Goal: Information Seeking & Learning: Learn about a topic

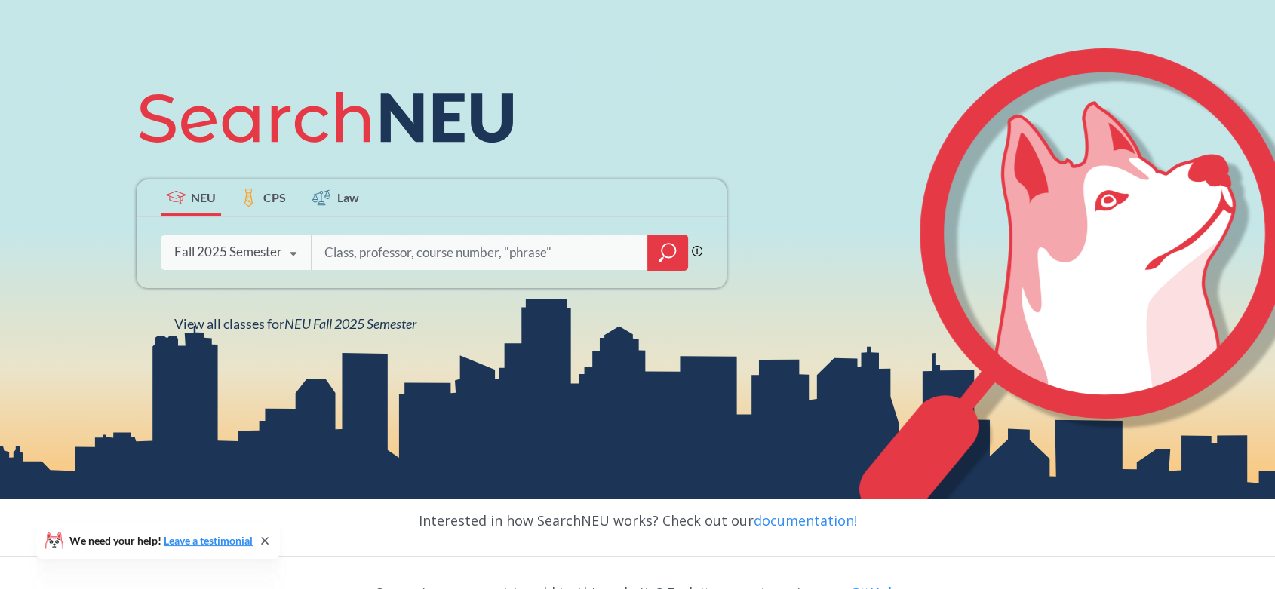
scroll to position [136, 0]
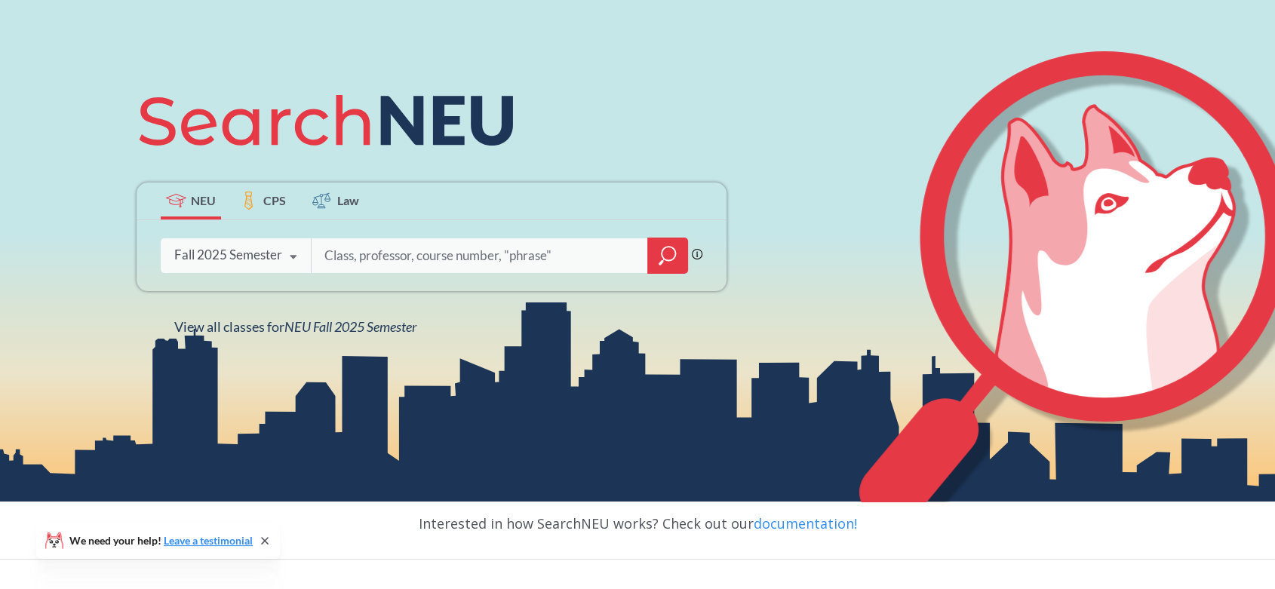
click at [367, 263] on input "search" at bounding box center [480, 256] width 314 height 32
type input "envr"
click at [677, 253] on div at bounding box center [667, 256] width 41 height 36
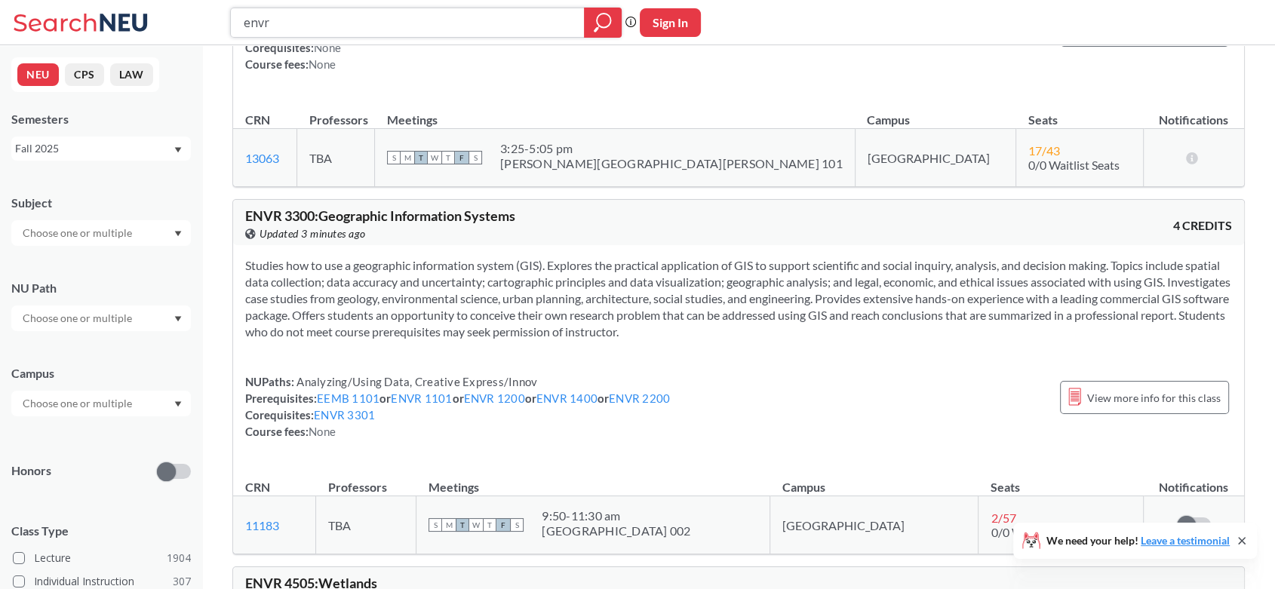
scroll to position [9001, 0]
click at [649, 279] on section "Studies how to use a geographic information system (GIS). Explores the practica…" at bounding box center [738, 297] width 987 height 83
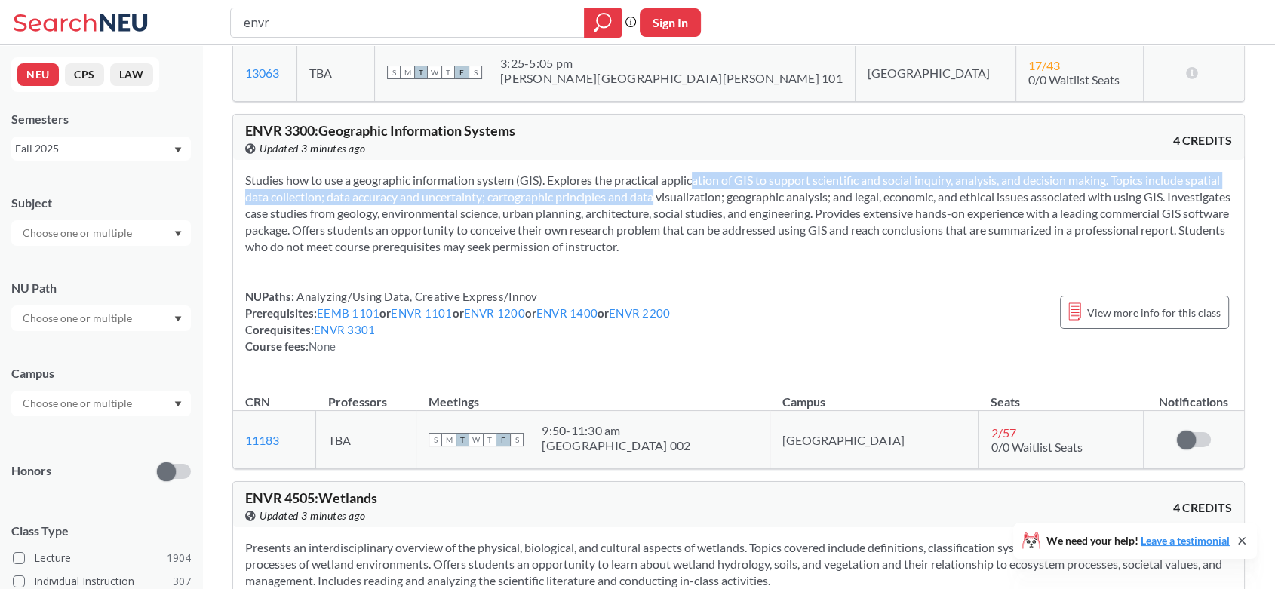
drag, startPoint x: 673, startPoint y: 165, endPoint x: 669, endPoint y: 199, distance: 34.2
click at [669, 199] on div "Studies how to use a geographic information system (GIS). Explores the practica…" at bounding box center [738, 269] width 1011 height 219
click at [669, 199] on section "Studies how to use a geographic information system (GIS). Explores the practica…" at bounding box center [738, 213] width 987 height 83
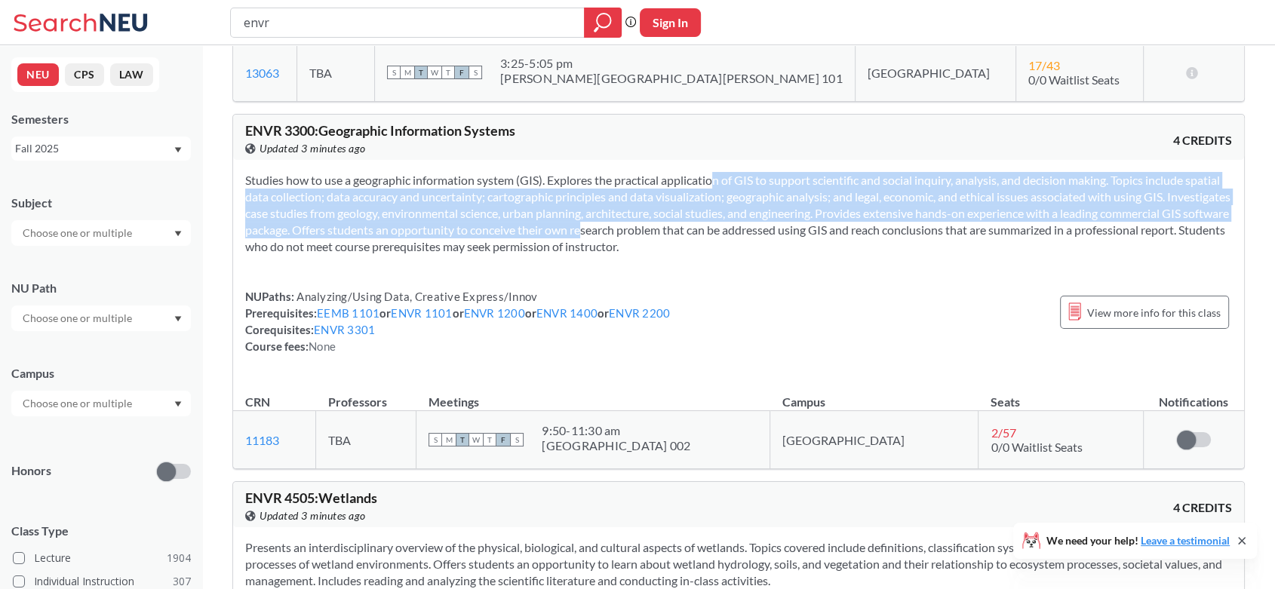
drag, startPoint x: 693, startPoint y: 173, endPoint x: 691, endPoint y: 219, distance: 46.0
click at [691, 219] on section "Studies how to use a geographic information system (GIS). Explores the practica…" at bounding box center [738, 213] width 987 height 83
drag, startPoint x: 691, startPoint y: 219, endPoint x: 701, endPoint y: 180, distance: 39.7
click at [701, 180] on section "Studies how to use a geographic information system (GIS). Explores the practica…" at bounding box center [738, 213] width 987 height 83
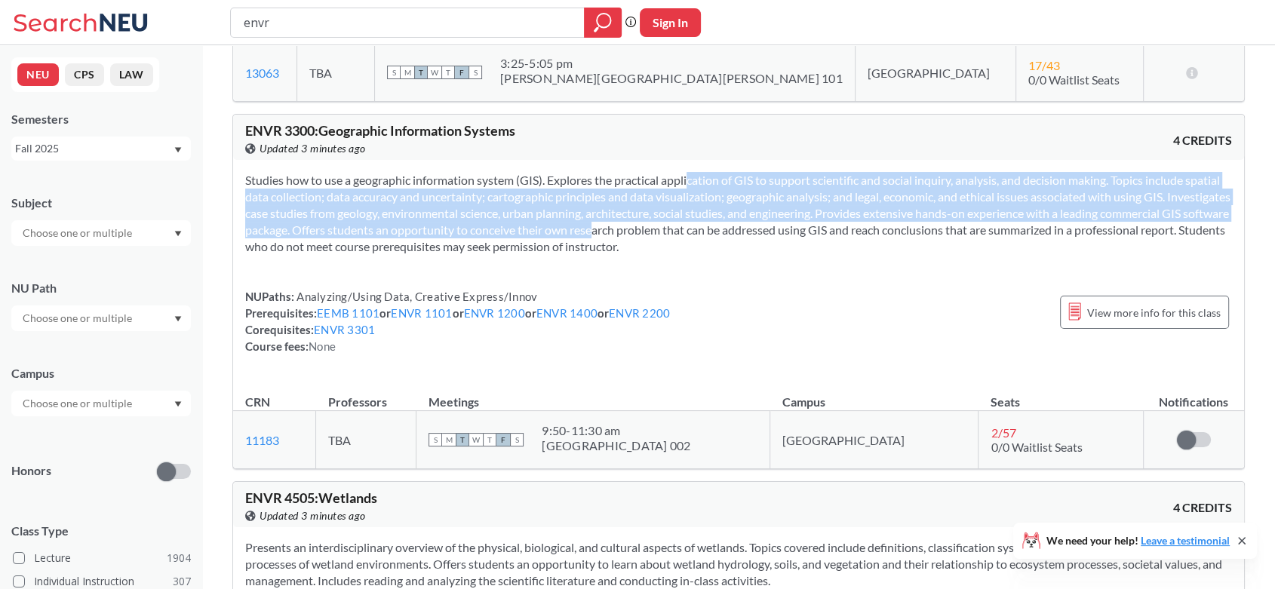
click at [701, 180] on section "Studies how to use a geographic information system (GIS). Explores the practica…" at bounding box center [738, 213] width 987 height 83
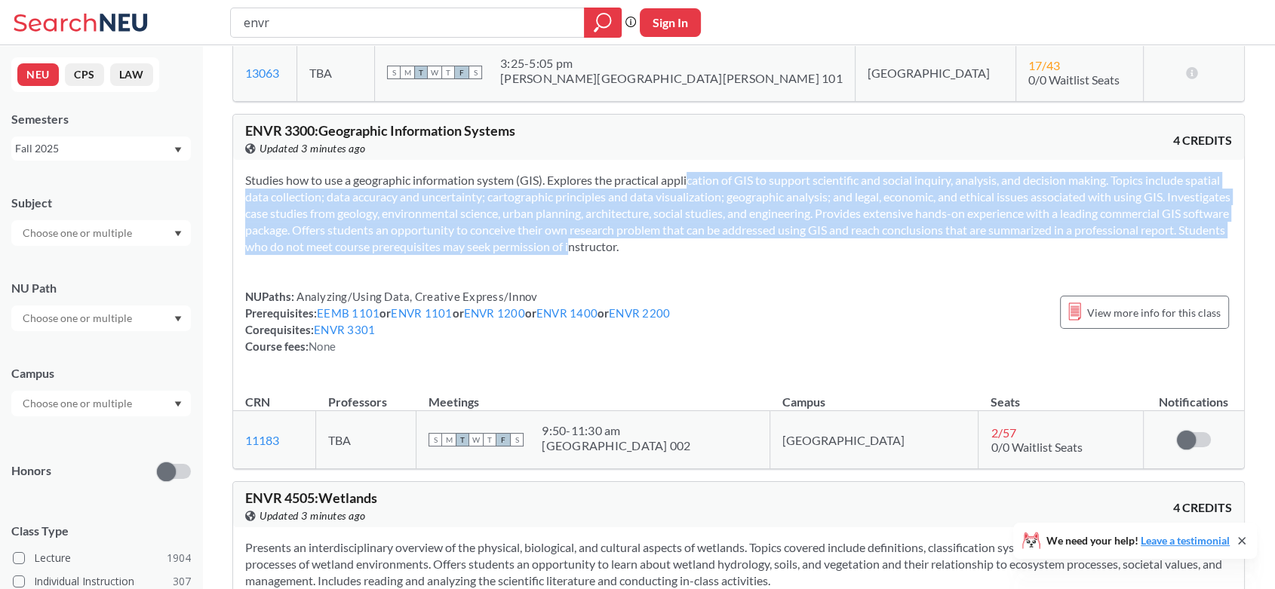
drag, startPoint x: 701, startPoint y: 180, endPoint x: 690, endPoint y: 247, distance: 68.1
click at [690, 247] on section "Studies how to use a geographic information system (GIS). Explores the practica…" at bounding box center [738, 213] width 987 height 83
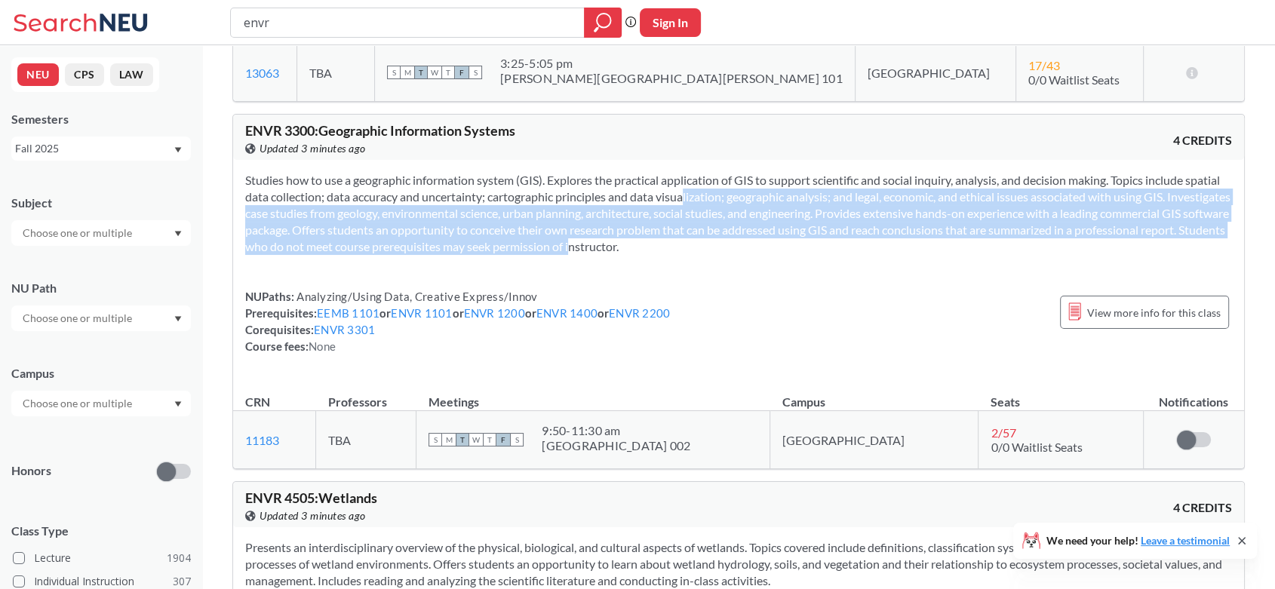
drag, startPoint x: 690, startPoint y: 247, endPoint x: 704, endPoint y: 193, distance: 56.2
click at [704, 193] on section "Studies how to use a geographic information system (GIS). Explores the practica…" at bounding box center [738, 213] width 987 height 83
drag, startPoint x: 704, startPoint y: 193, endPoint x: 702, endPoint y: 236, distance: 43.1
click at [702, 236] on section "Studies how to use a geographic information system (GIS). Explores the practica…" at bounding box center [738, 213] width 987 height 83
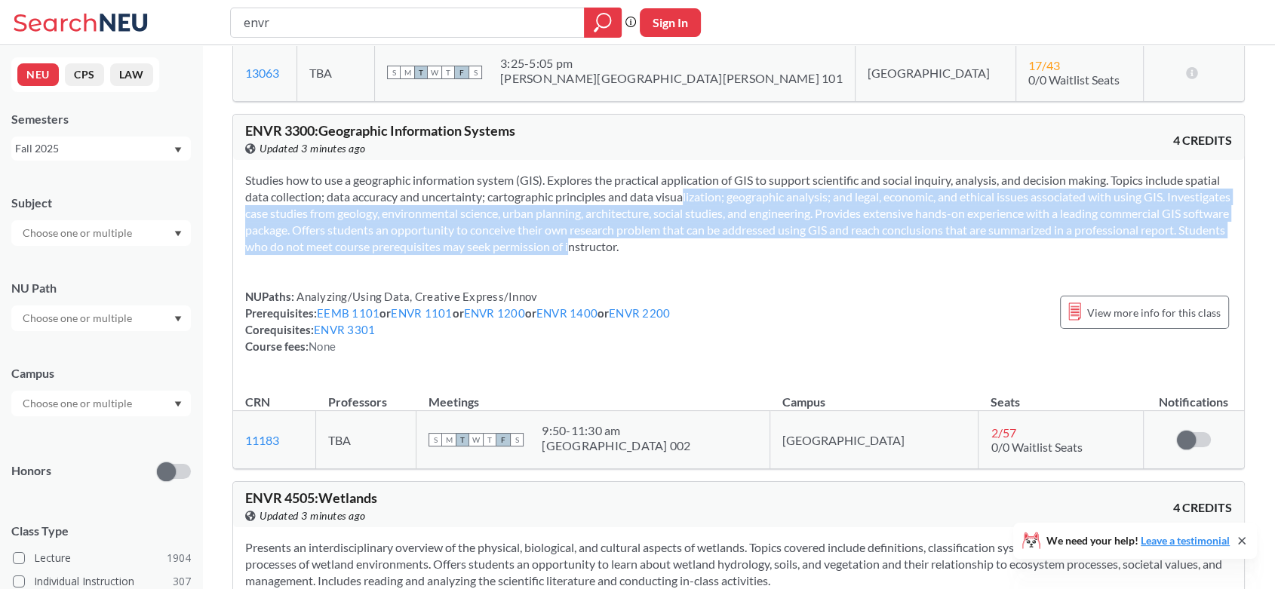
click at [702, 236] on section "Studies how to use a geographic information system (GIS). Explores the practica…" at bounding box center [738, 213] width 987 height 83
drag, startPoint x: 702, startPoint y: 236, endPoint x: 705, endPoint y: 198, distance: 38.6
click at [705, 198] on section "Studies how to use a geographic information system (GIS). Explores the practica…" at bounding box center [738, 213] width 987 height 83
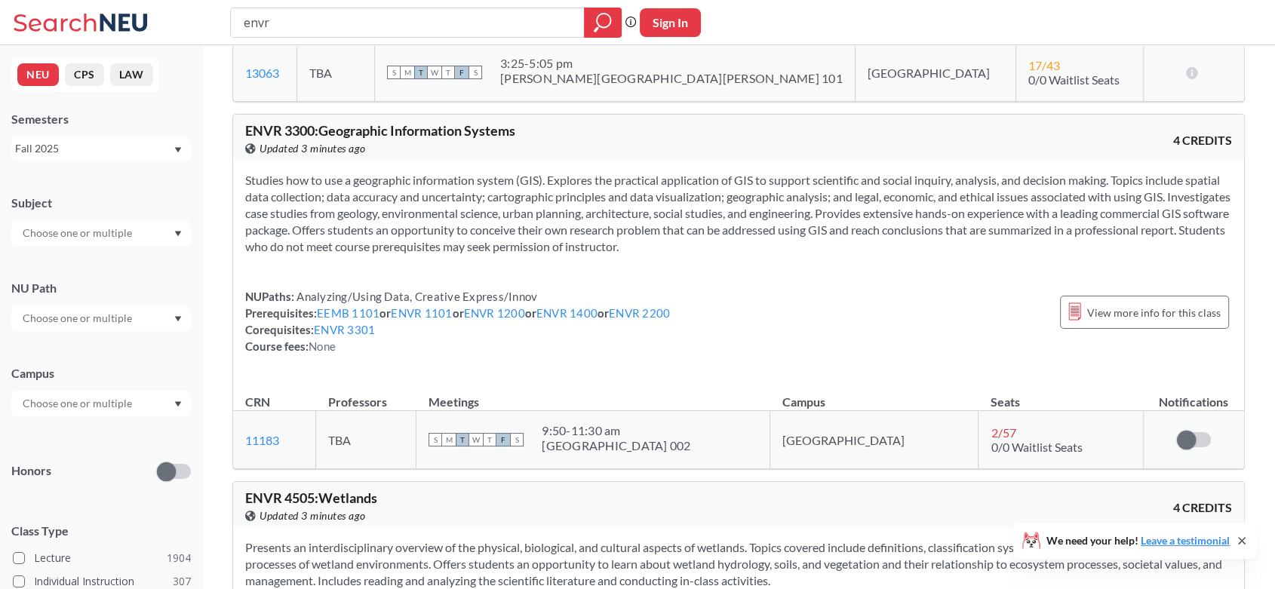
click at [713, 172] on section "Studies how to use a geographic information system (GIS). Explores the practica…" at bounding box center [738, 213] width 987 height 83
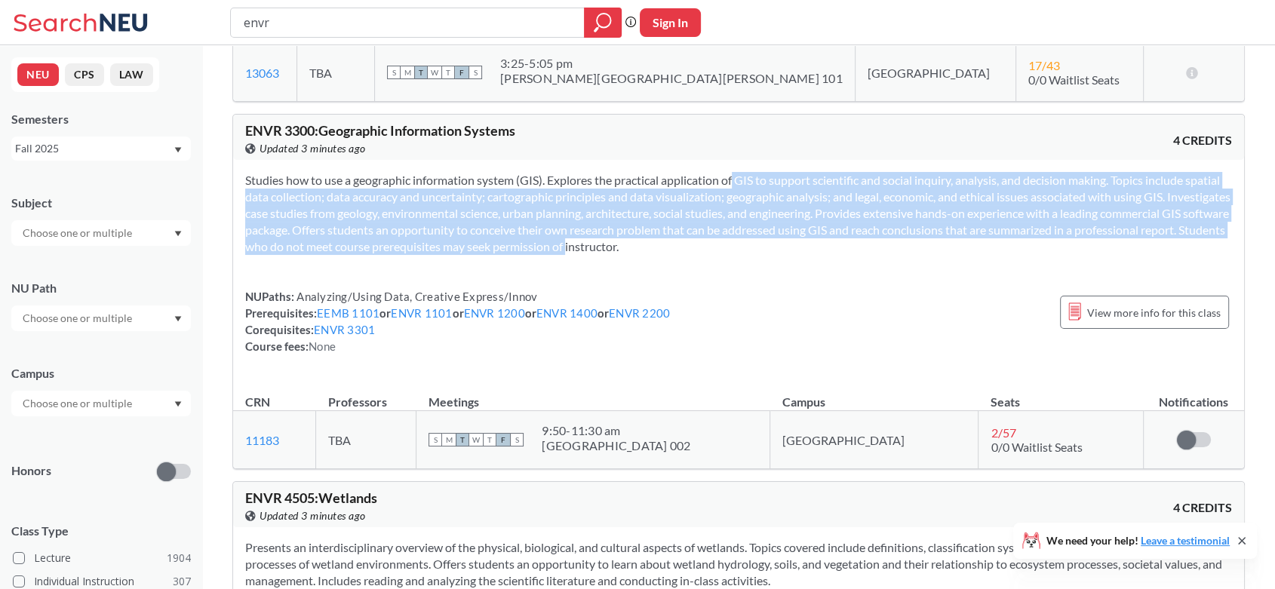
drag, startPoint x: 713, startPoint y: 168, endPoint x: 703, endPoint y: 242, distance: 74.6
click at [703, 242] on section "Studies how to use a geographic information system (GIS). Explores the practica…" at bounding box center [738, 213] width 987 height 83
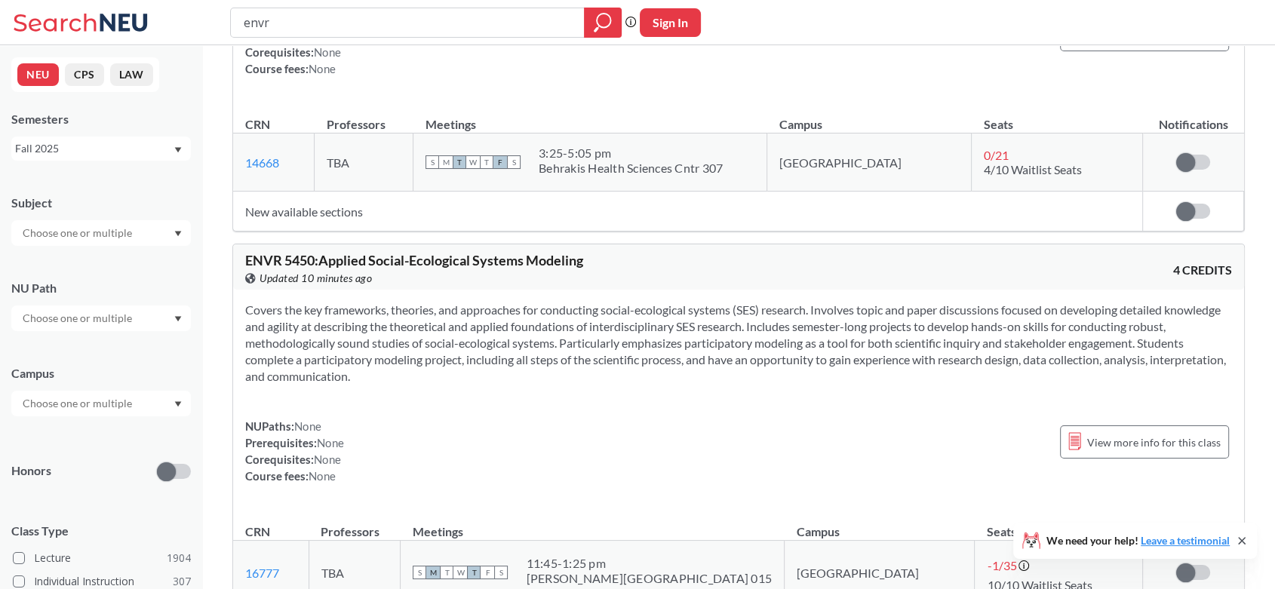
scroll to position [4714, 0]
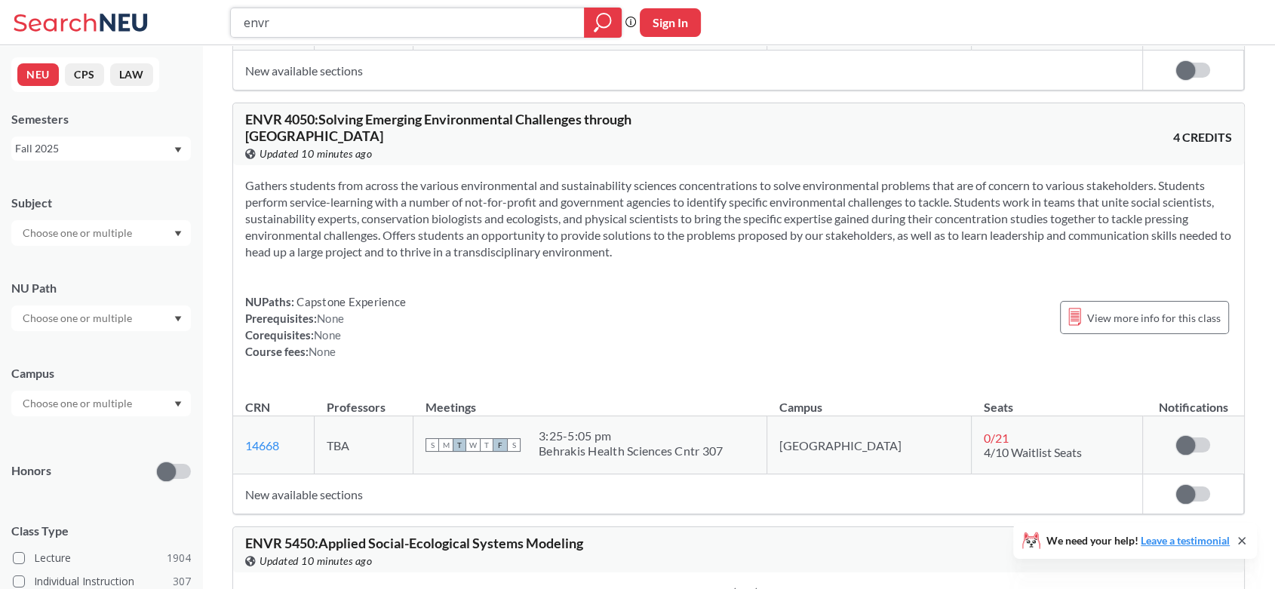
click at [351, 12] on input "envr" at bounding box center [407, 23] width 331 height 26
type input "animal behavior"
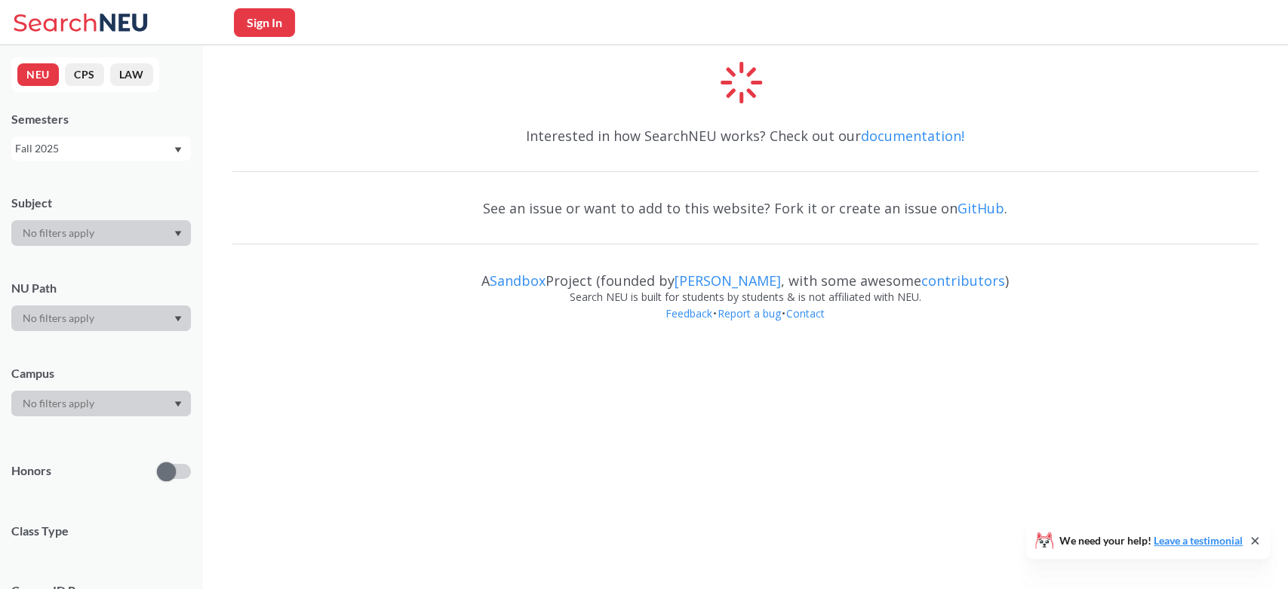
click at [282, 223] on div "See an issue or want to add to this website? Fork it or create an issue on GitH…" at bounding box center [744, 208] width 1025 height 44
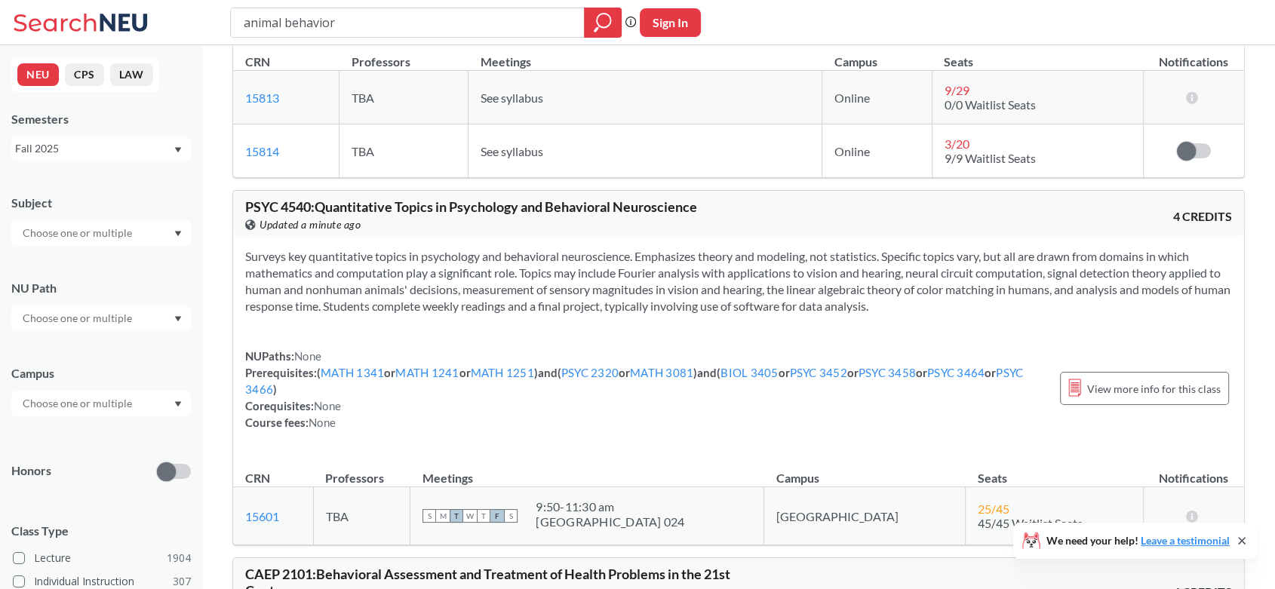
scroll to position [15892, 0]
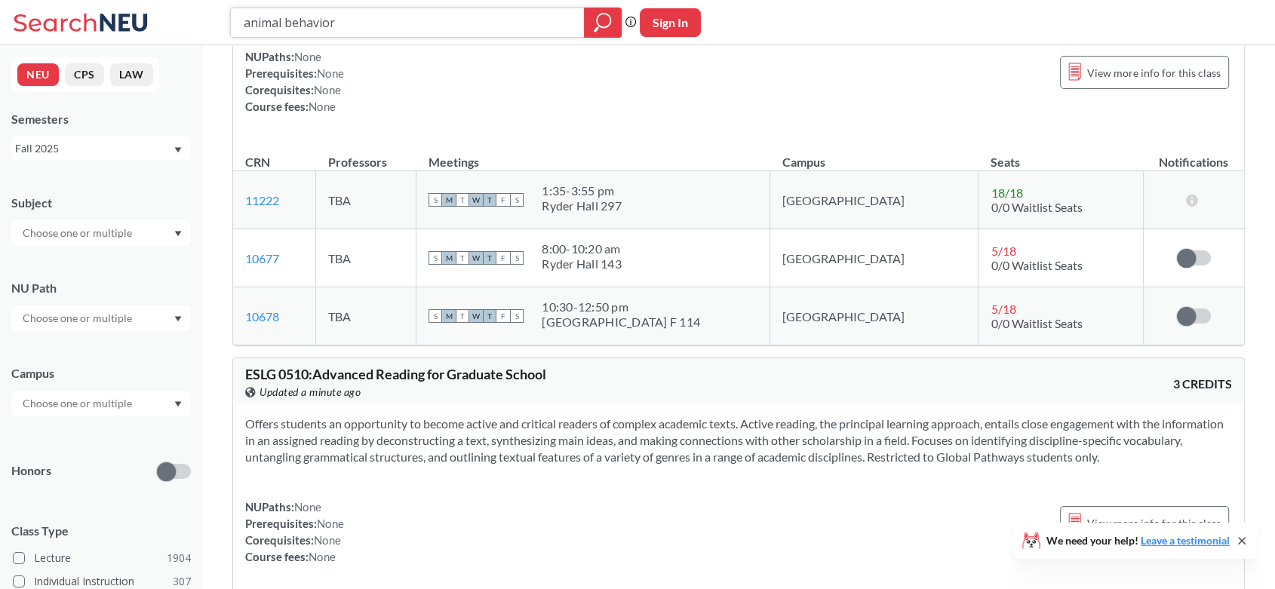
click at [416, 14] on input "animal behavior" at bounding box center [407, 23] width 331 height 26
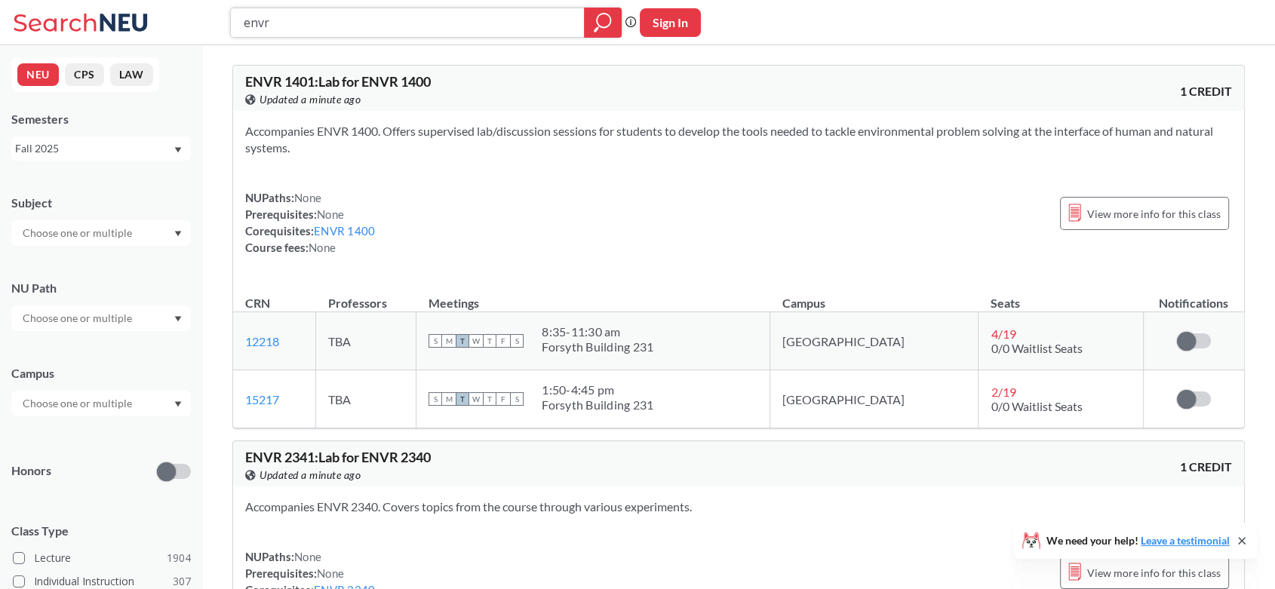
click at [606, 12] on icon "magnifying glass" at bounding box center [603, 22] width 18 height 21
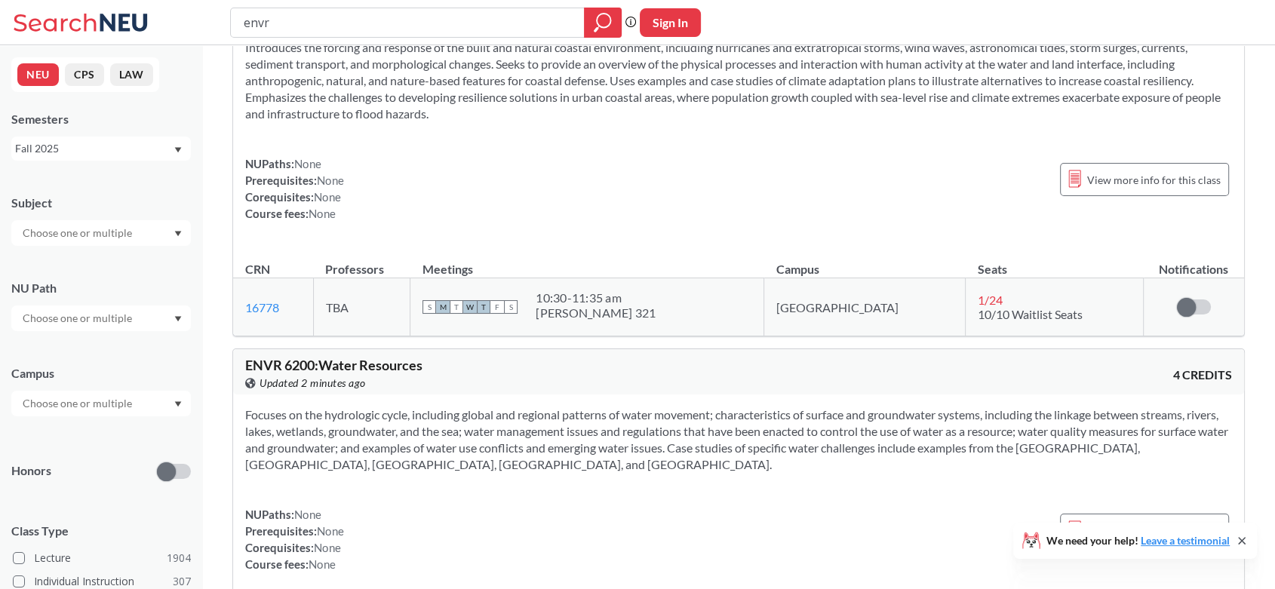
scroll to position [10875, 0]
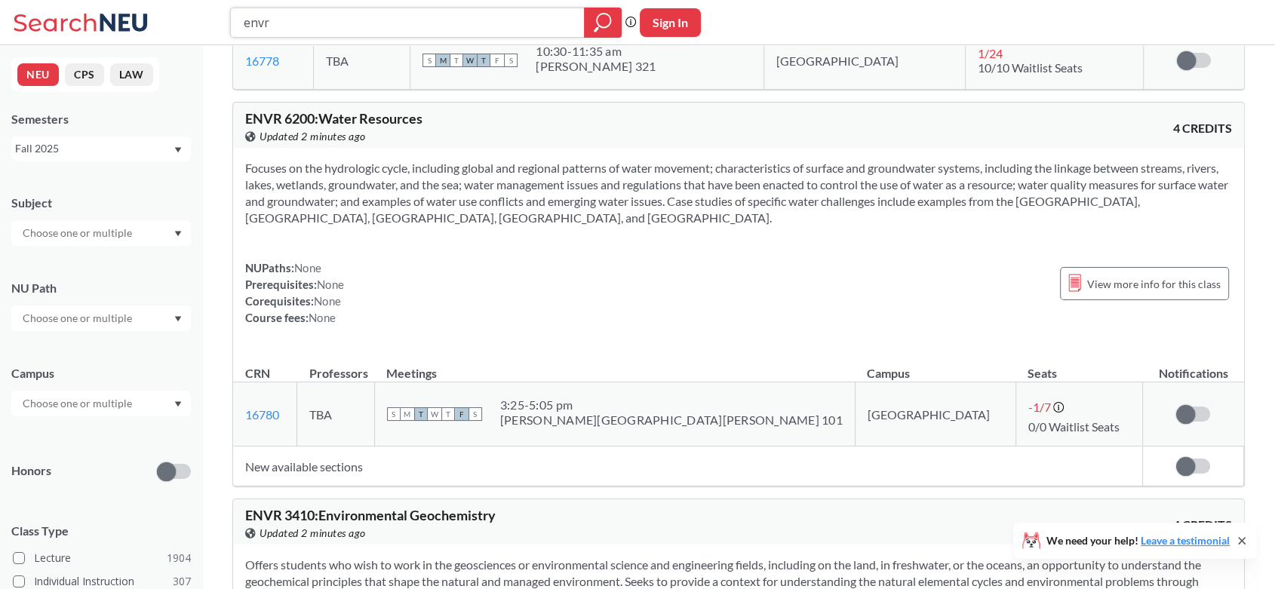
click at [283, 26] on input "envr" at bounding box center [407, 23] width 331 height 26
type input "eemb"
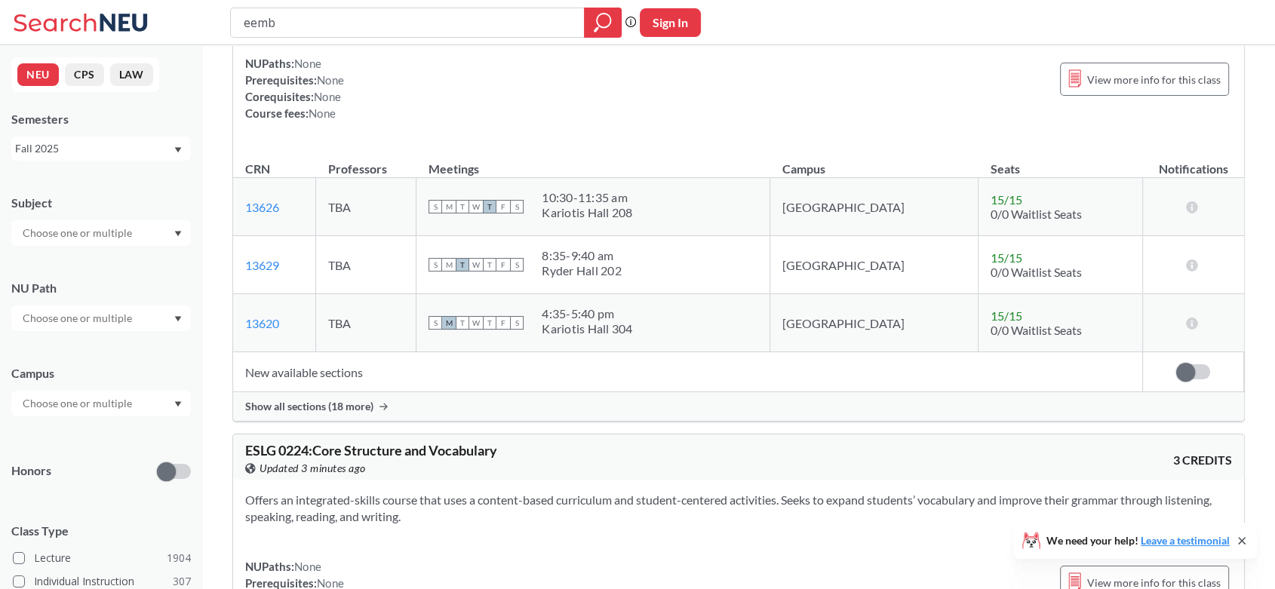
scroll to position [12385, 0]
click at [449, 29] on input "eemb" at bounding box center [407, 23] width 331 height 26
type input "dynamic earth"
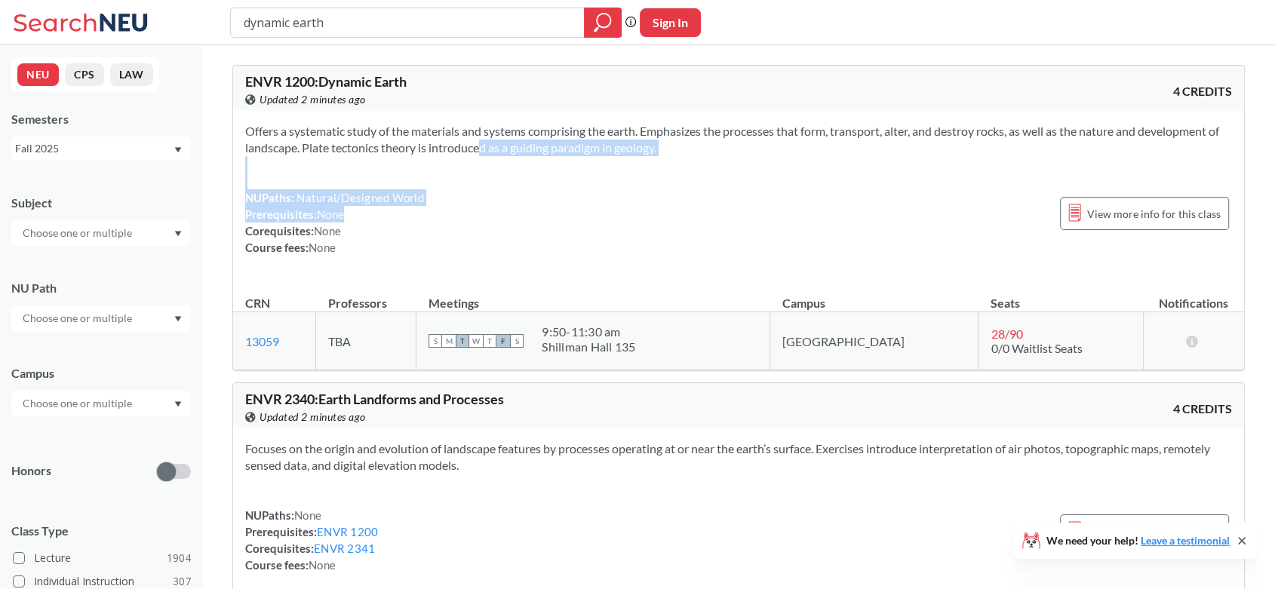
drag, startPoint x: 461, startPoint y: 143, endPoint x: 465, endPoint y: 218, distance: 74.8
click at [465, 218] on div "Offers a systematic study of the materials and systems comprising the earth. Em…" at bounding box center [738, 195] width 1011 height 169
click at [465, 218] on div "NUPaths: Natural/Designed World Prerequisites: None Corequisites: None Course f…" at bounding box center [738, 222] width 987 height 66
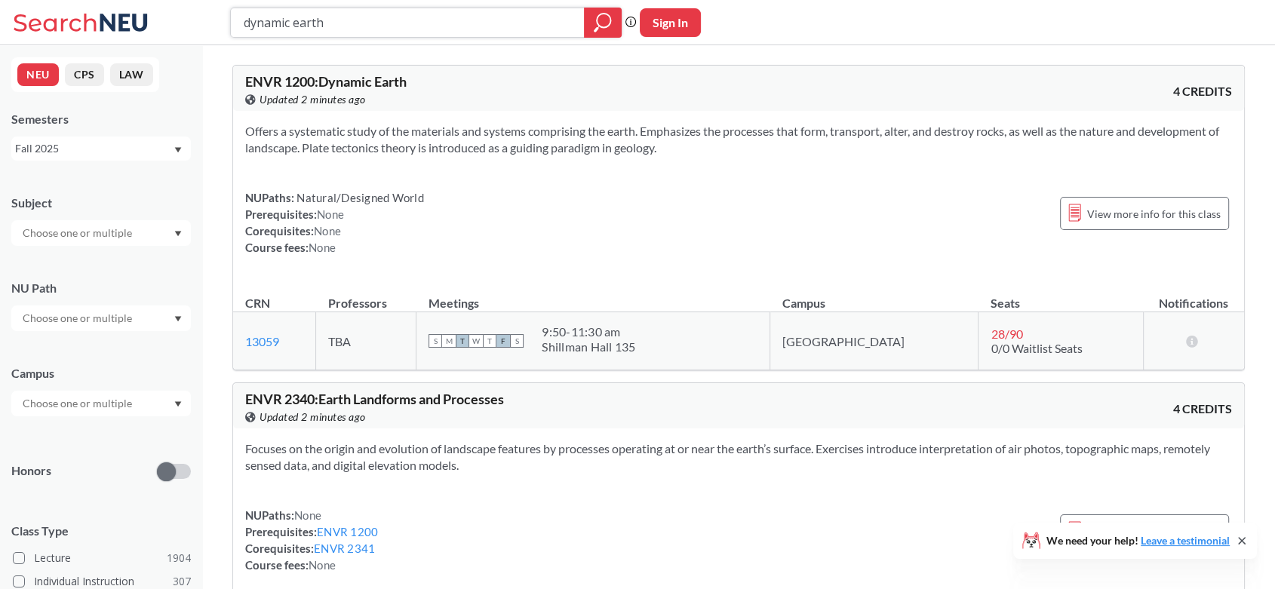
click at [353, 20] on input "dynamic earth" at bounding box center [407, 23] width 331 height 26
type input "earth's changing"
click at [401, 29] on input "dynamic earth" at bounding box center [407, 23] width 331 height 26
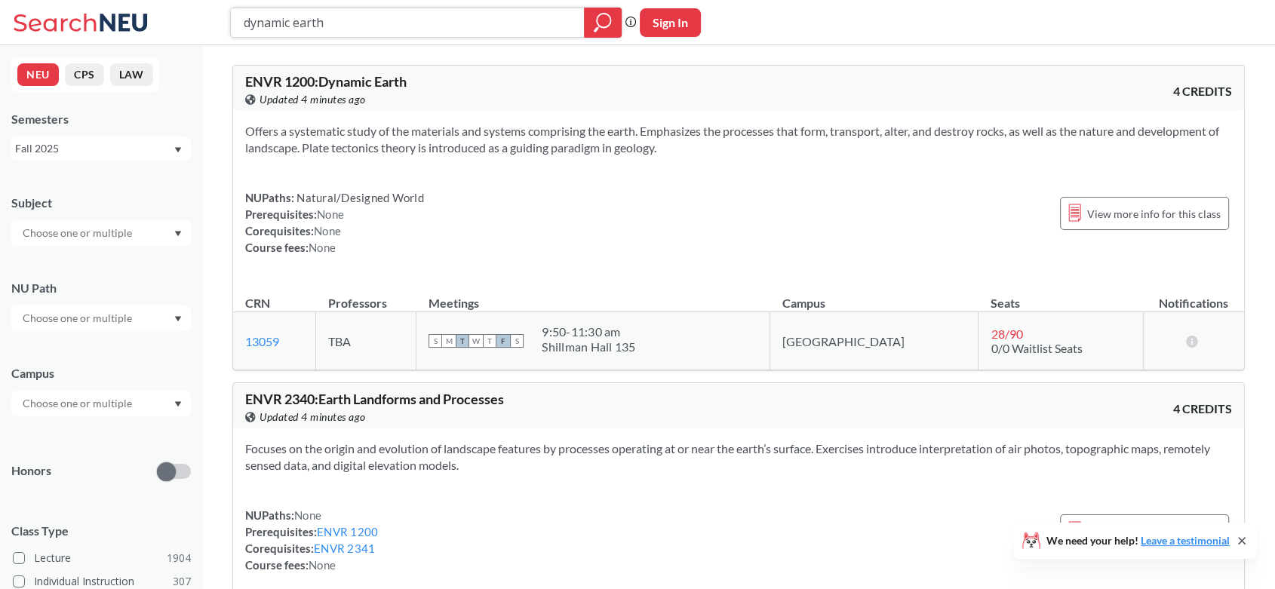
click at [401, 29] on input "dynamic earth" at bounding box center [407, 23] width 331 height 26
type input "sustainable development"
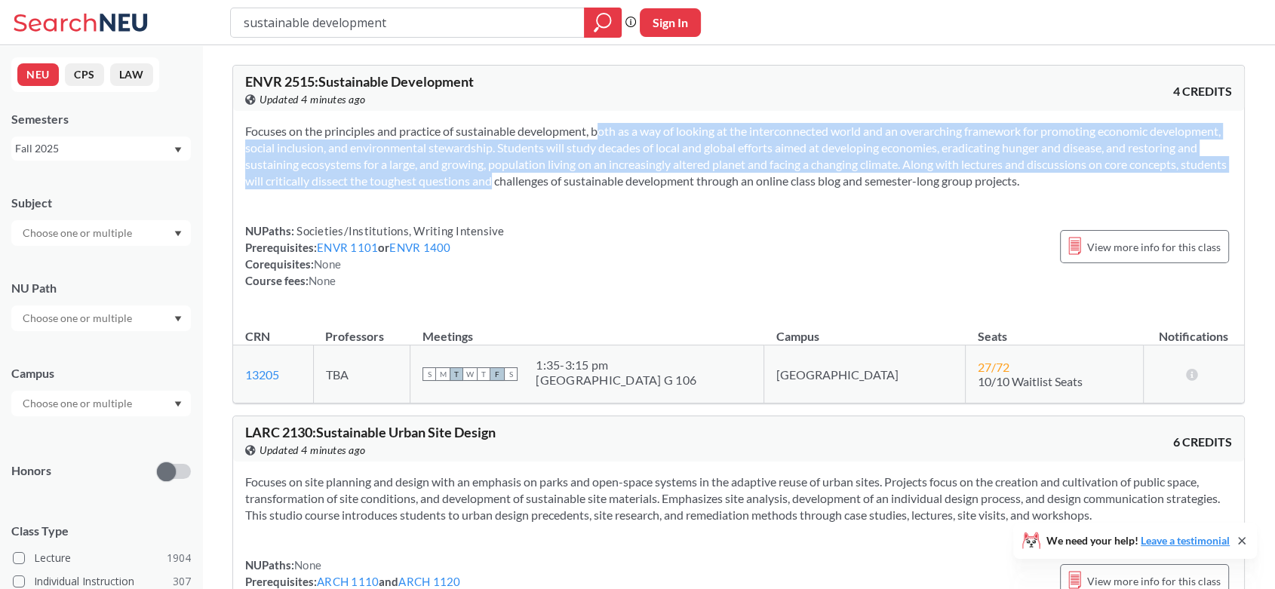
drag, startPoint x: 578, startPoint y: 136, endPoint x: 570, endPoint y: 177, distance: 41.4
click at [570, 177] on section "Focuses on the principles and practice of sustainable development, both as a wa…" at bounding box center [738, 156] width 987 height 66
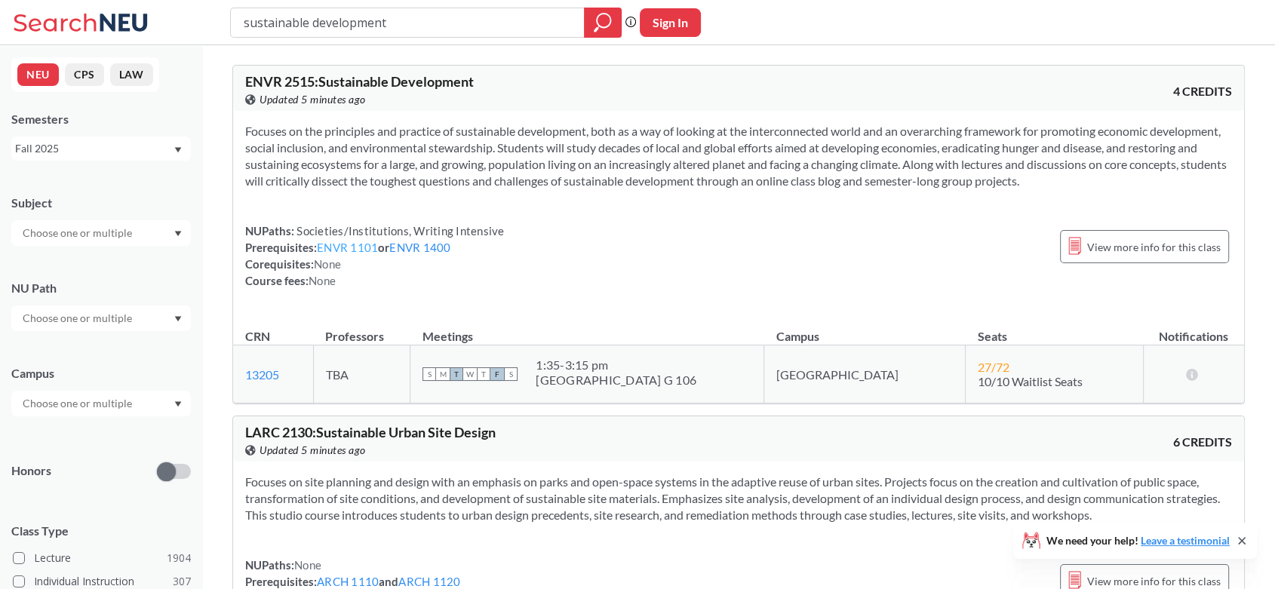
click at [354, 243] on link "ENVR 1101" at bounding box center [347, 248] width 61 height 14
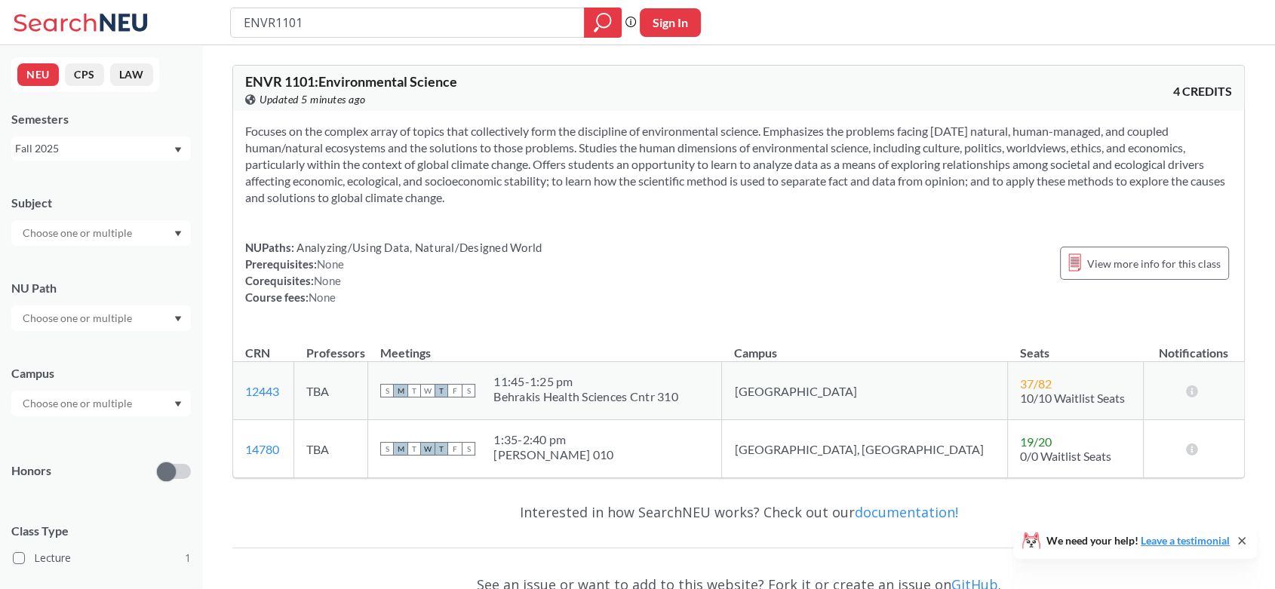
type input "sustainable development"
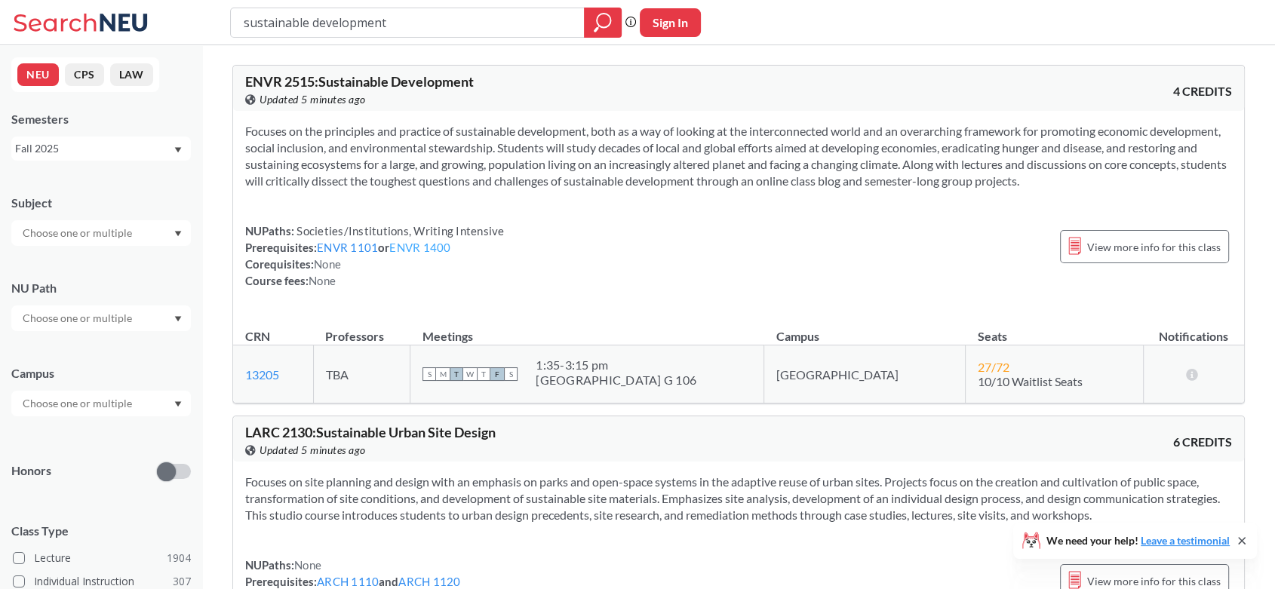
click at [444, 247] on link "ENVR 1400" at bounding box center [419, 248] width 61 height 14
click at [451, 17] on input "sustainable development" at bounding box center [407, 23] width 331 height 26
type input "e"
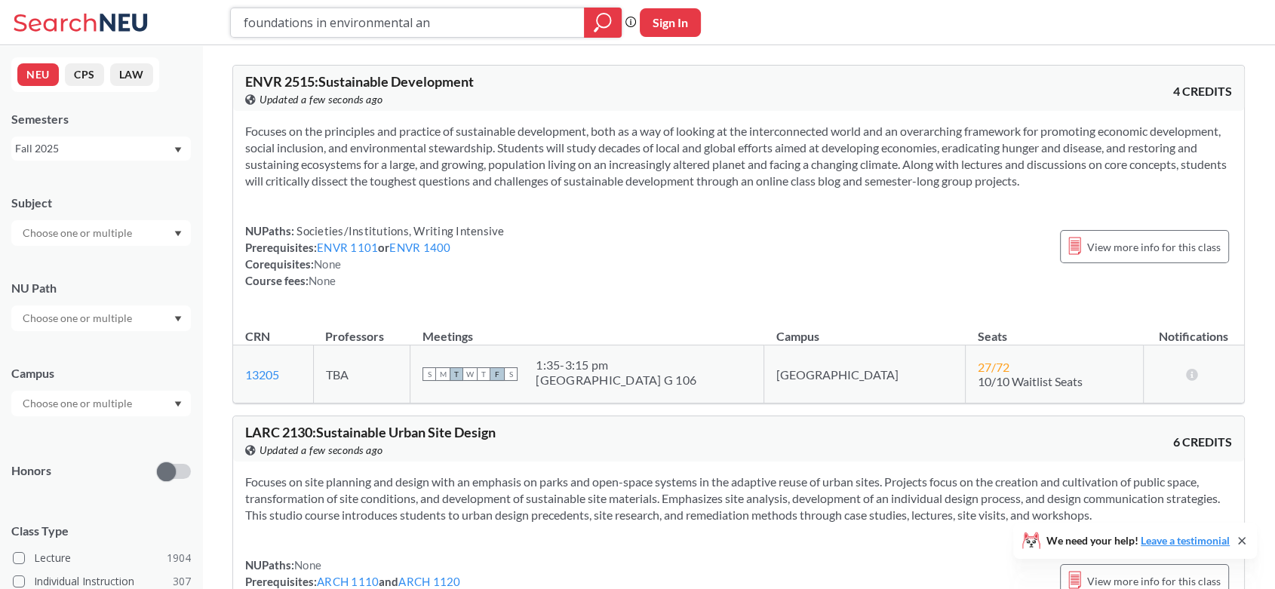
type input "foundations in environmental and"
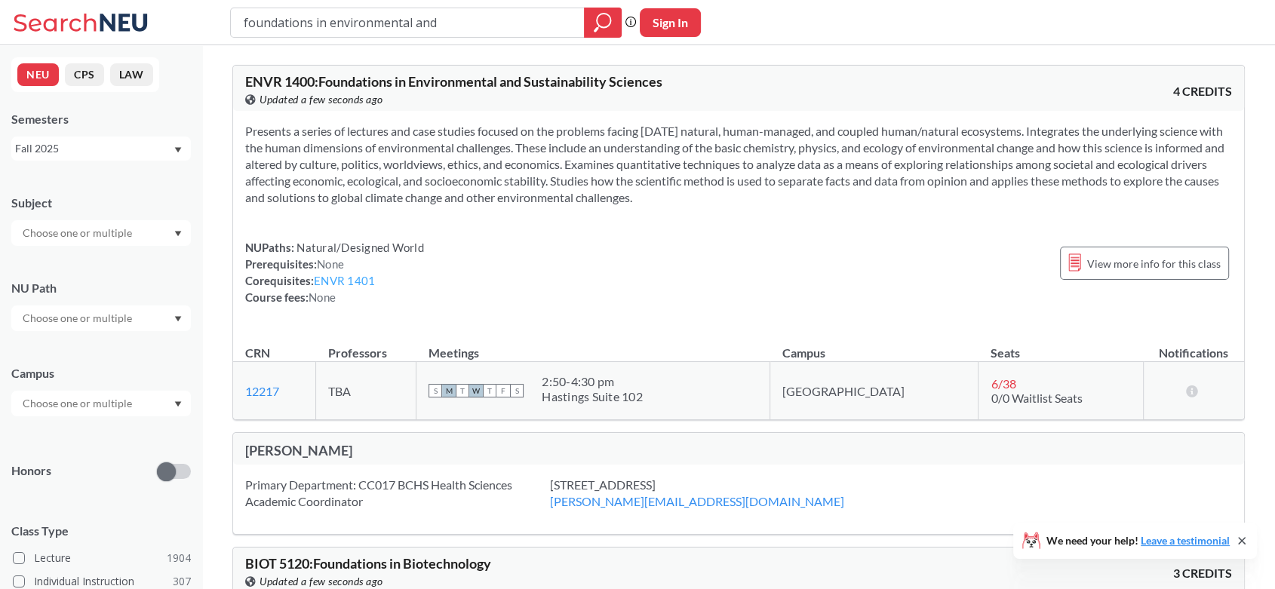
click at [347, 279] on link "ENVR 1401" at bounding box center [344, 281] width 61 height 14
click at [372, 30] on input "foundations in environmental and" at bounding box center [407, 23] width 331 height 26
type input "comparative neurobiology"
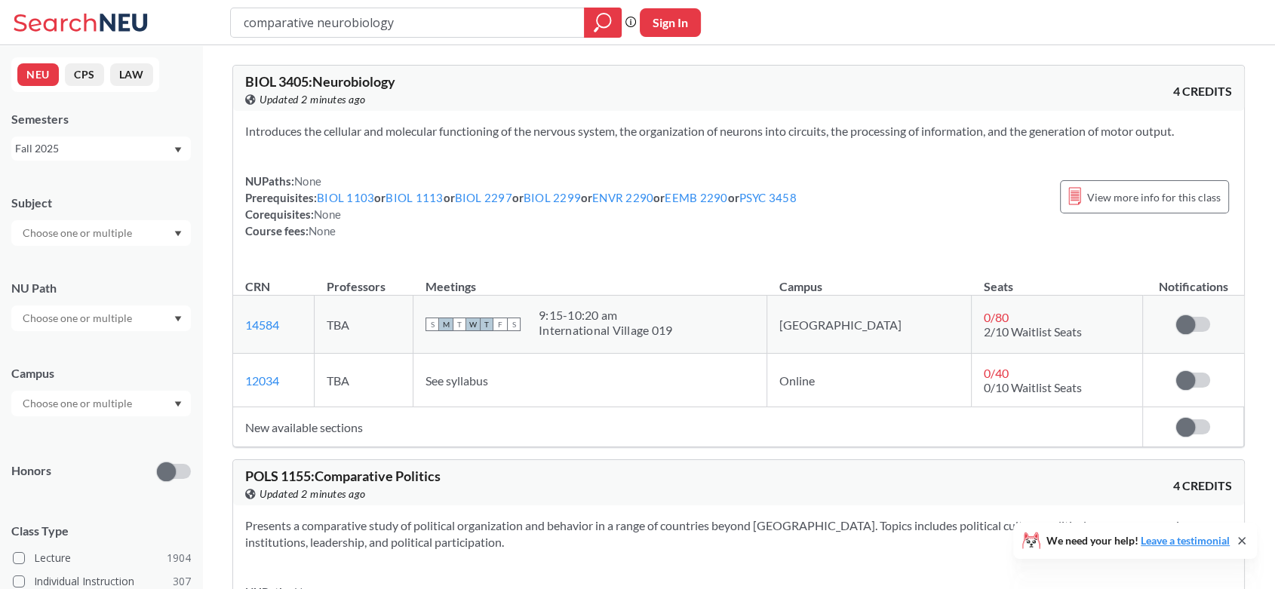
click at [1016, 76] on div "BIOL 3405 : Neurobiology View this course on Banner. Updated 2 minutes ago 4 CR…" at bounding box center [738, 88] width 1011 height 45
click at [477, 27] on input "comparative neurobiology" at bounding box center [407, 23] width 331 height 26
type input "foundations in environmental"
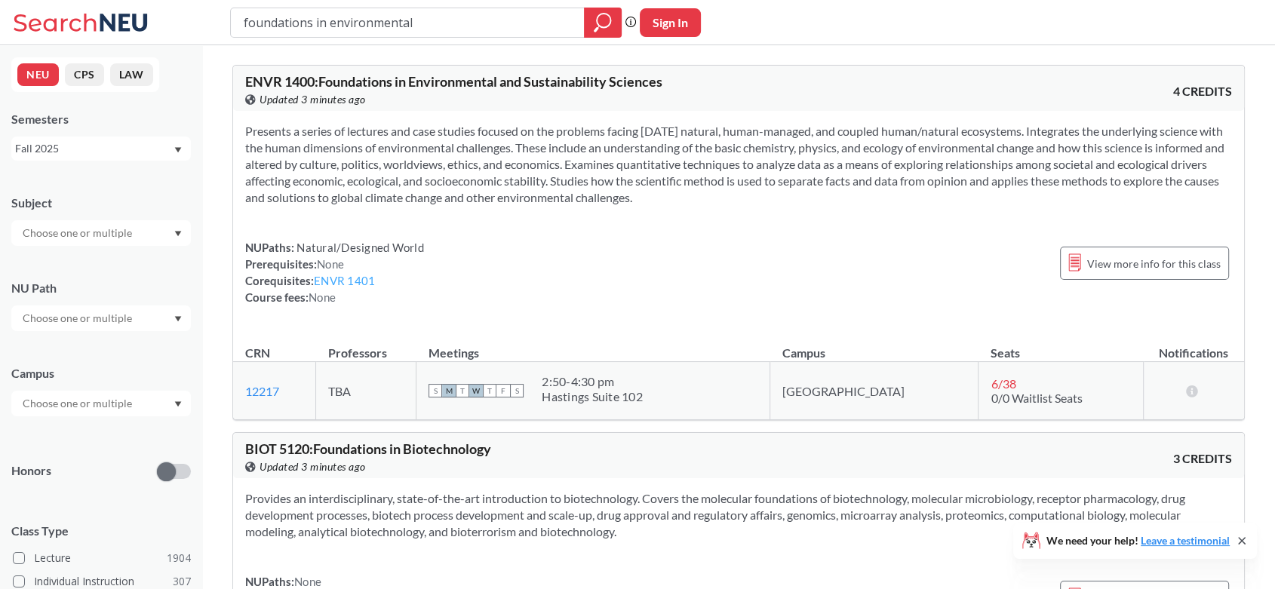
click at [336, 279] on link "ENVR 1401" at bounding box center [344, 281] width 61 height 14
click at [342, 11] on input "foundations in environmental" at bounding box center [407, 23] width 331 height 26
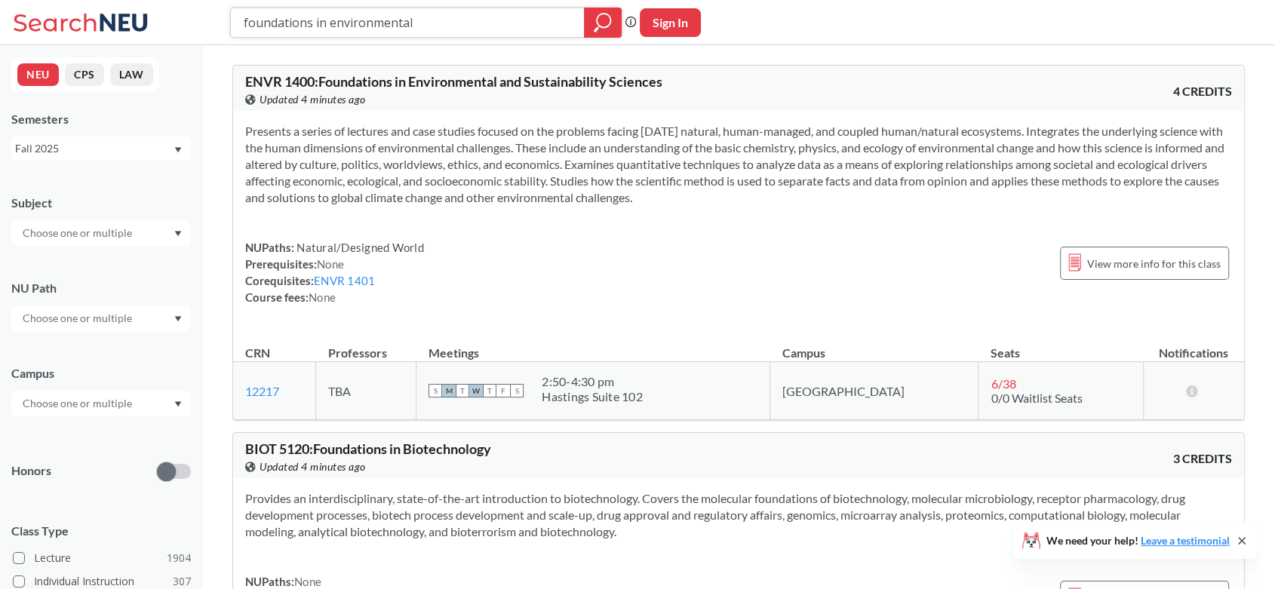
click at [342, 11] on input "foundations in environmental" at bounding box center [407, 23] width 331 height 26
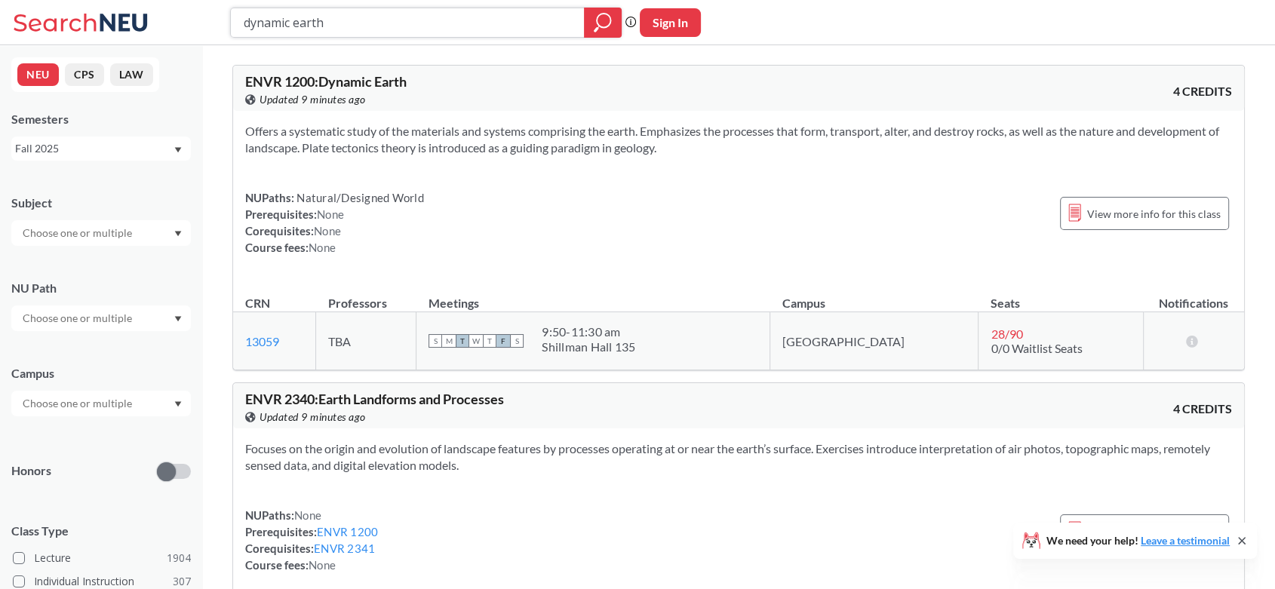
click at [346, 24] on input "dynamic earth" at bounding box center [407, 23] width 331 height 26
type input "envr 1201"
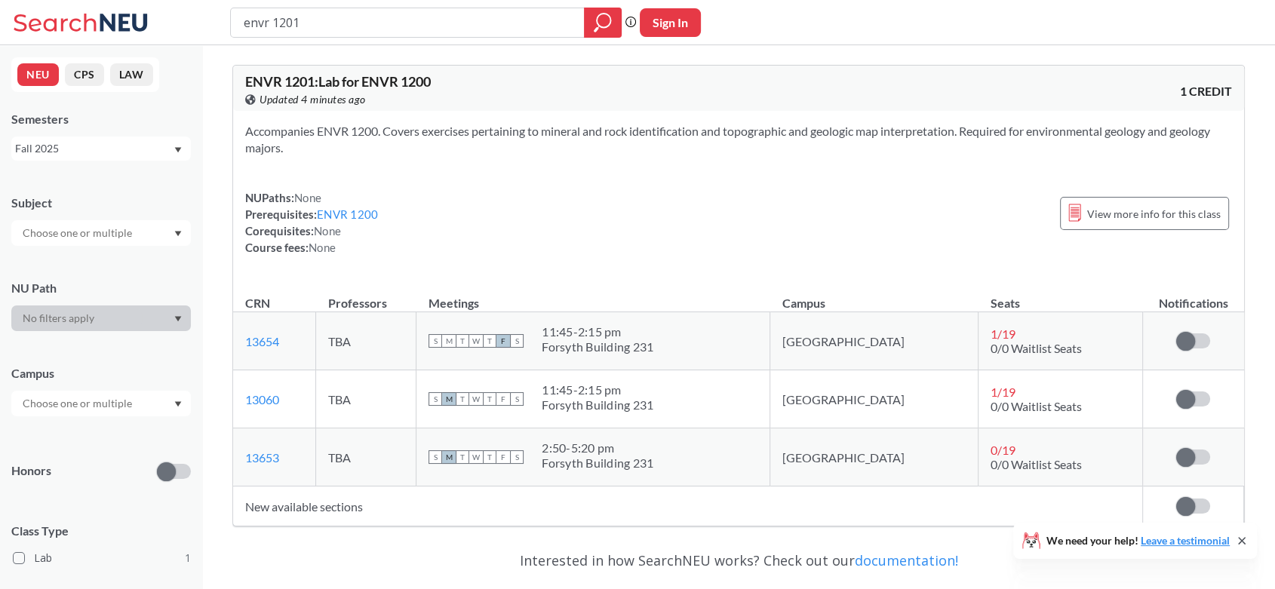
click at [393, 141] on section "Accompanies ENVR 1200. Covers exercises pertaining to mineral and rock identifi…" at bounding box center [738, 139] width 987 height 33
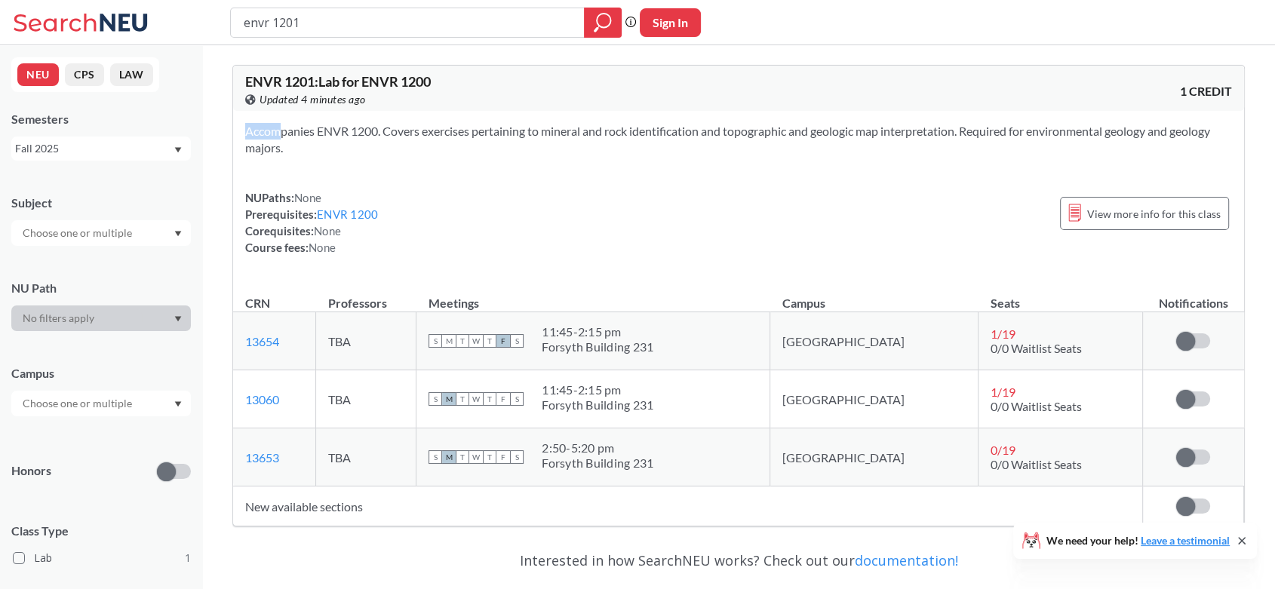
click at [393, 141] on section "Accompanies ENVR 1200. Covers exercises pertaining to mineral and rock identifi…" at bounding box center [738, 139] width 987 height 33
click at [496, 211] on div "NUPaths: None Prerequisites: ENVR 1200 Corequisites: None Course fees: None Vie…" at bounding box center [738, 222] width 987 height 66
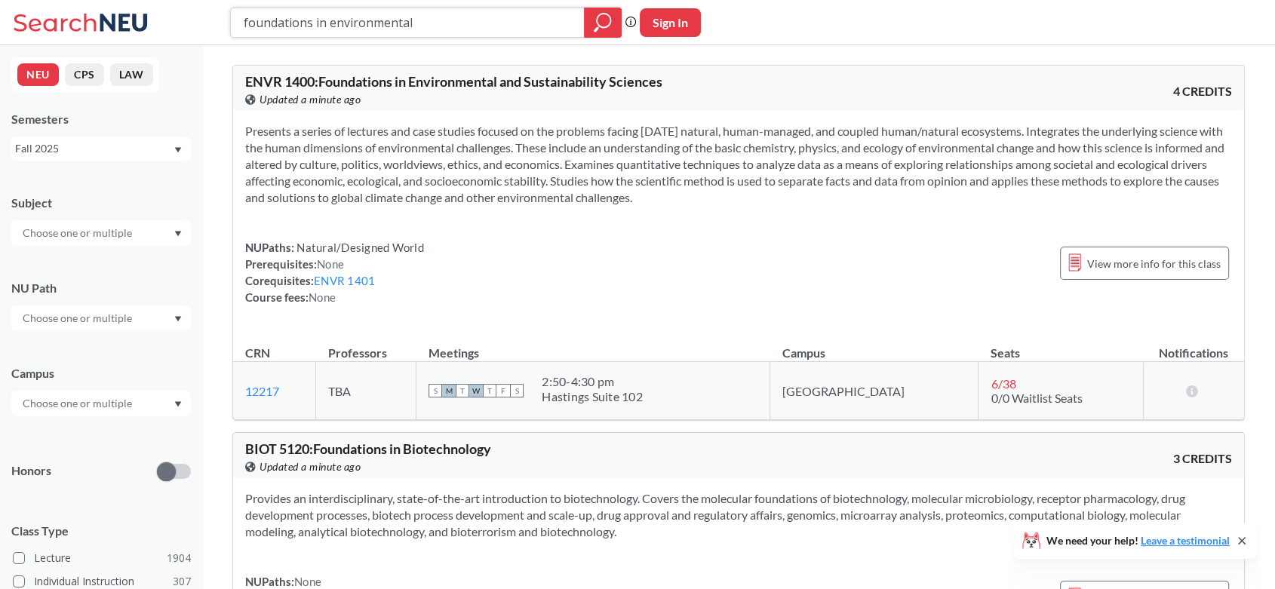
drag, startPoint x: 402, startPoint y: 16, endPoint x: 387, endPoint y: 16, distance: 15.1
click at [387, 16] on input "foundations in environmental" at bounding box center [407, 23] width 331 height 26
type input "envr5210"
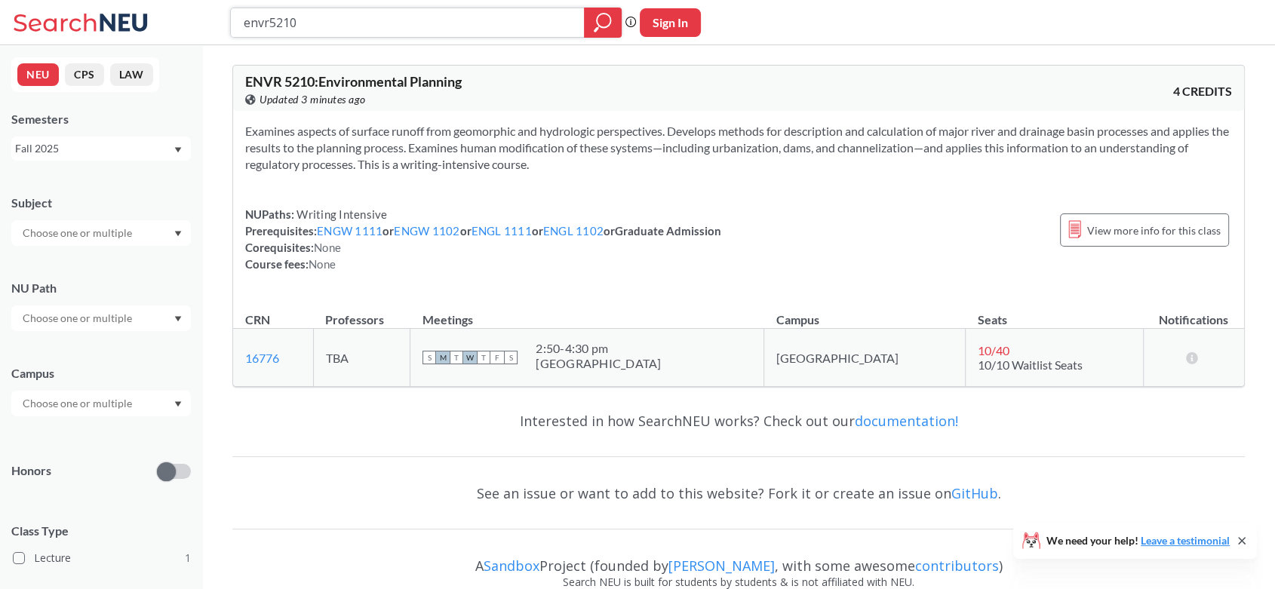
click at [351, 20] on input "envr5210" at bounding box center [407, 23] width 331 height 26
type input "envr5350"
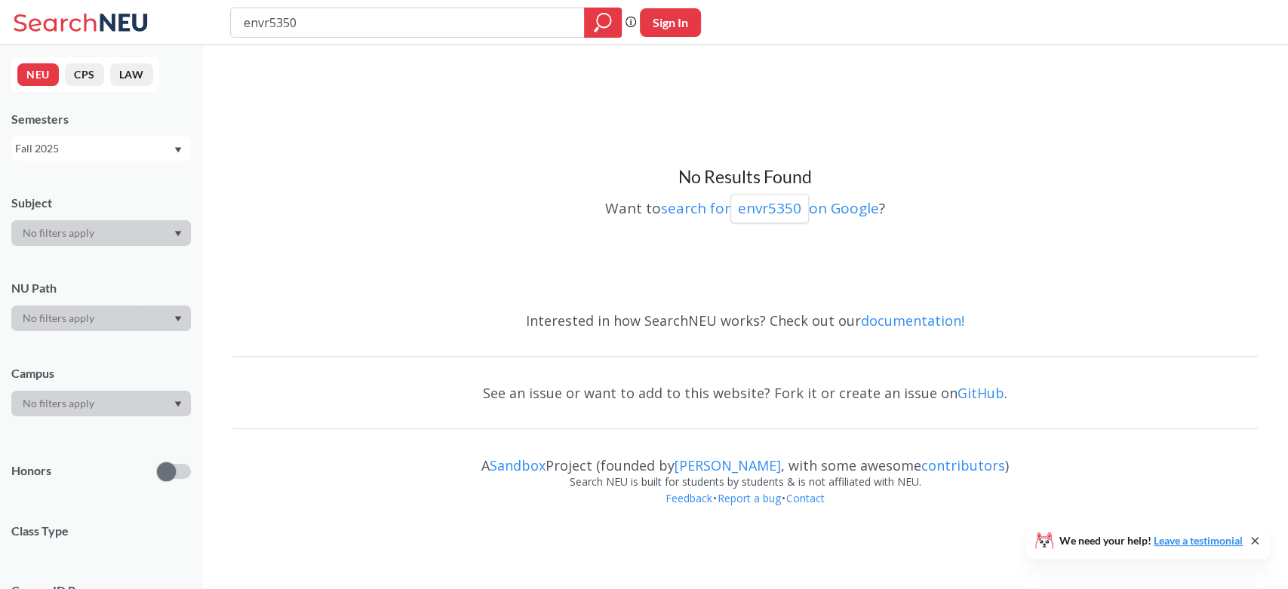
click at [468, 17] on input "envr5350" at bounding box center [407, 23] width 331 height 26
